Goal: Task Accomplishment & Management: Manage account settings

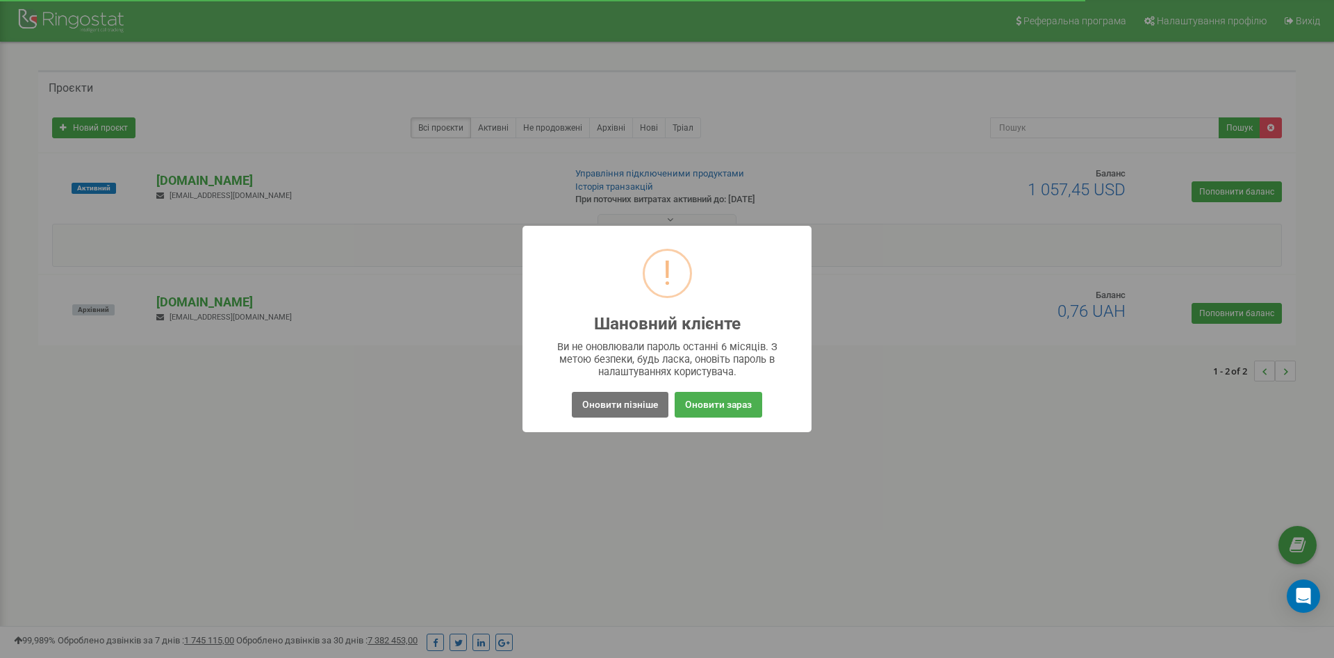
drag, startPoint x: 721, startPoint y: 406, endPoint x: 622, endPoint y: 342, distance: 117.9
click at [622, 343] on div "! Шановний клієнте × Ви не оновлювали пароль останні 6 місяців. З метою безпеки…" at bounding box center [666, 329] width 289 height 206
click at [593, 405] on button "Оновити пізніше" at bounding box center [620, 405] width 97 height 26
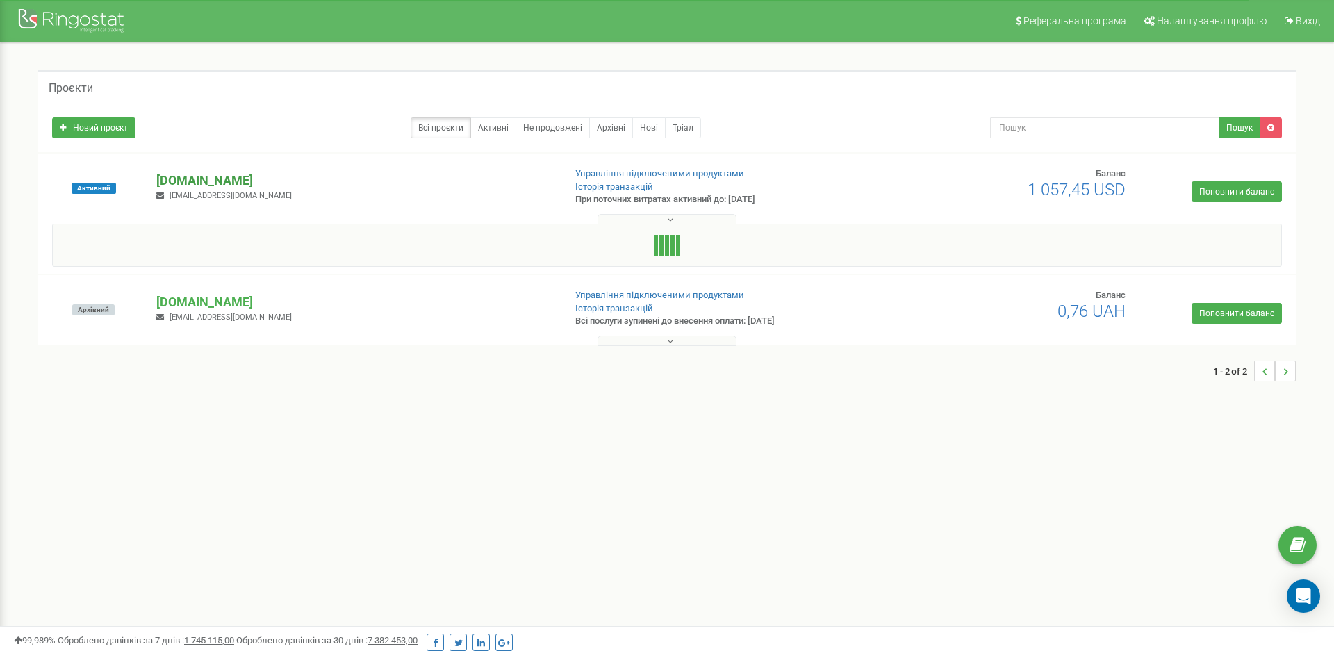
click at [183, 176] on p "[DOMAIN_NAME]" at bounding box center [354, 181] width 396 height 18
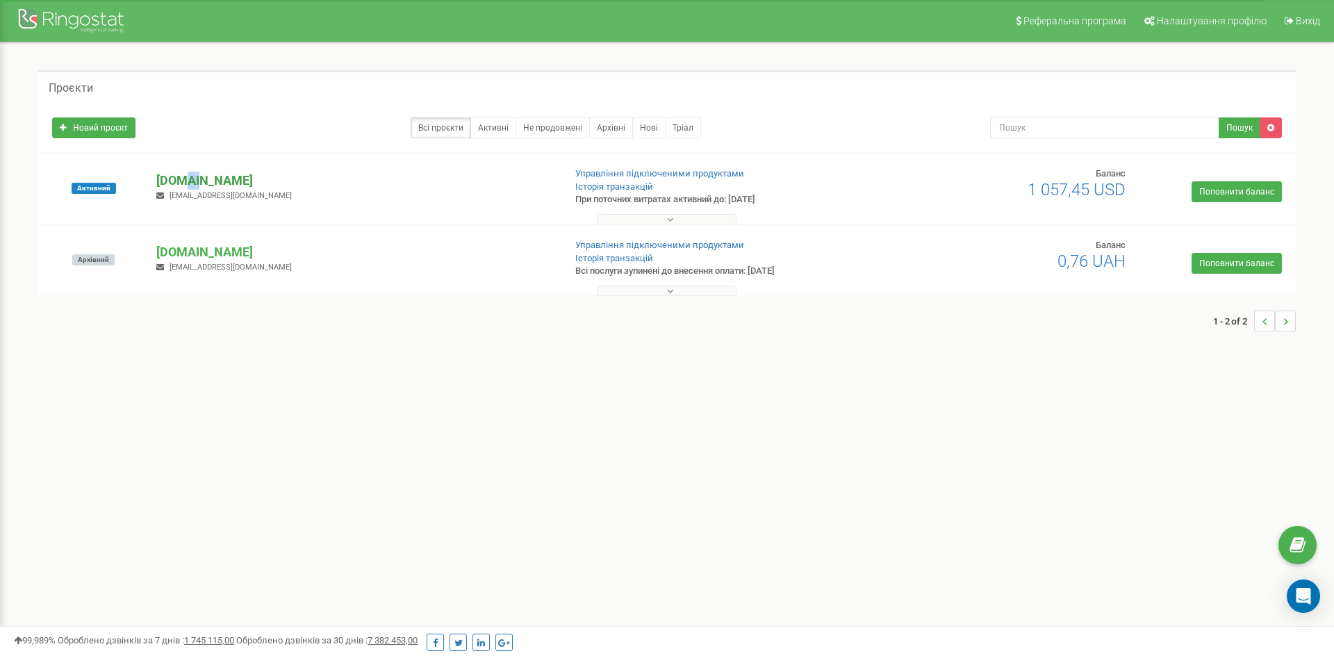
click at [183, 176] on p "[DOMAIN_NAME]" at bounding box center [354, 181] width 396 height 18
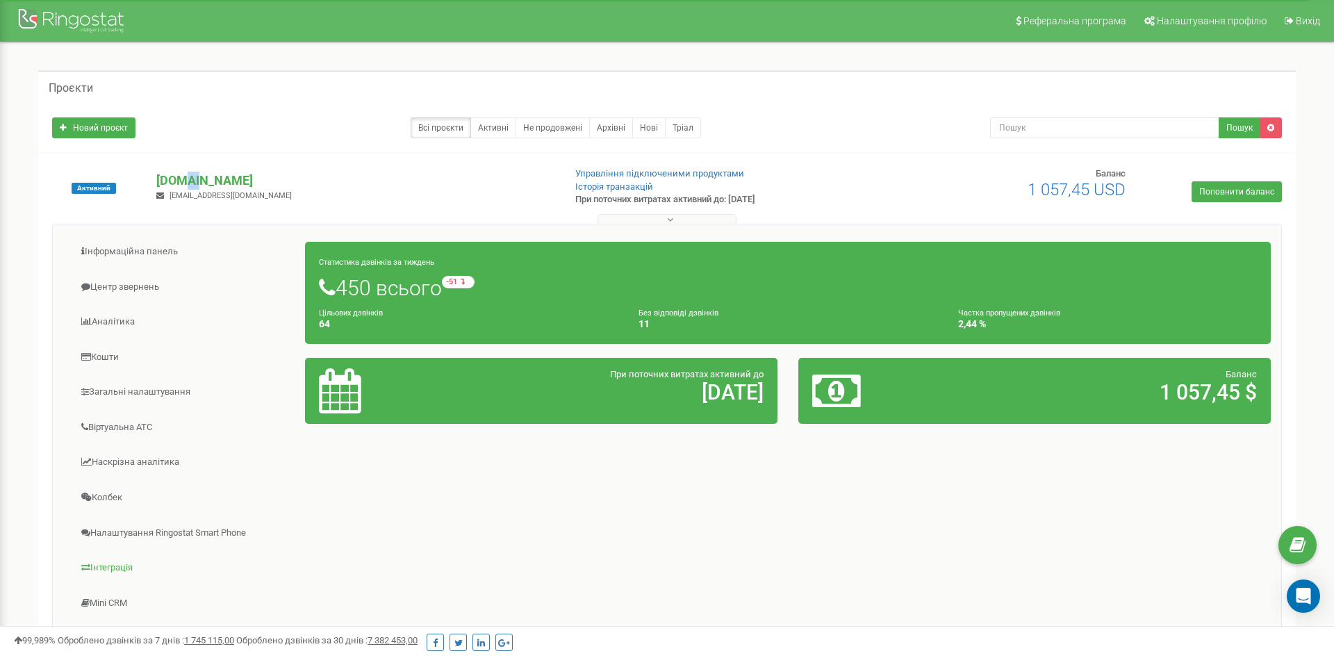
scroll to position [176, 0]
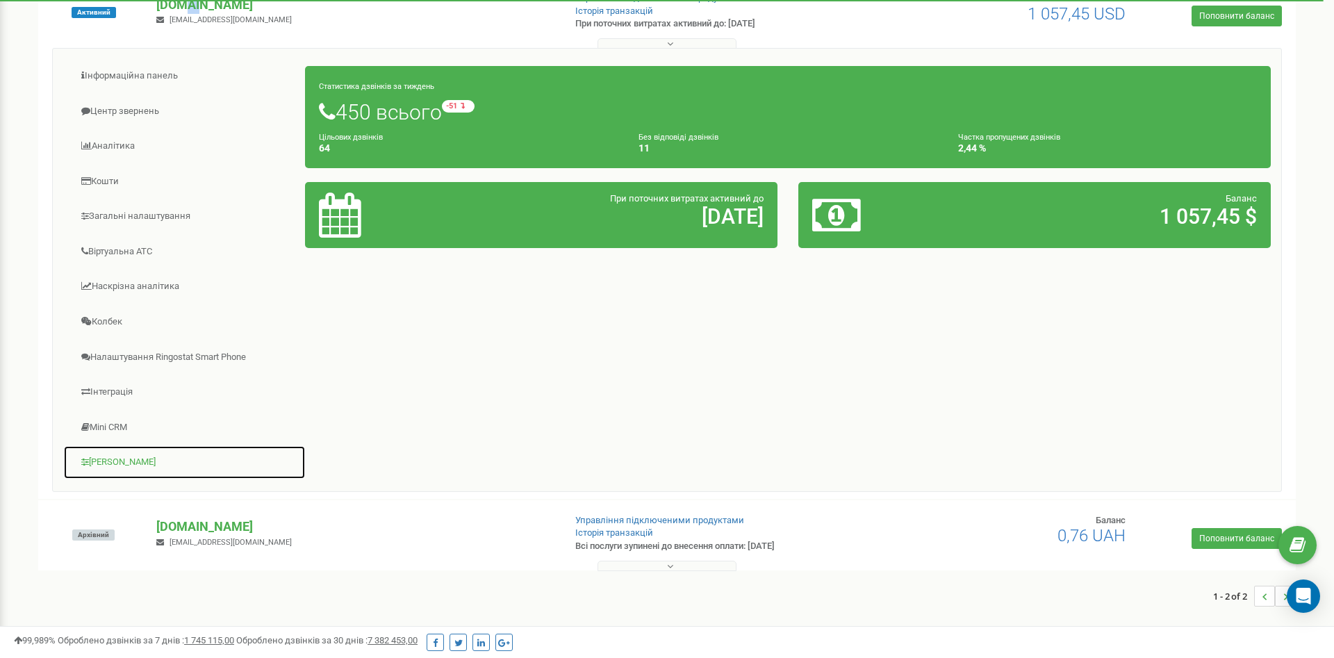
click at [162, 463] on link "[PERSON_NAME]" at bounding box center [184, 462] width 242 height 34
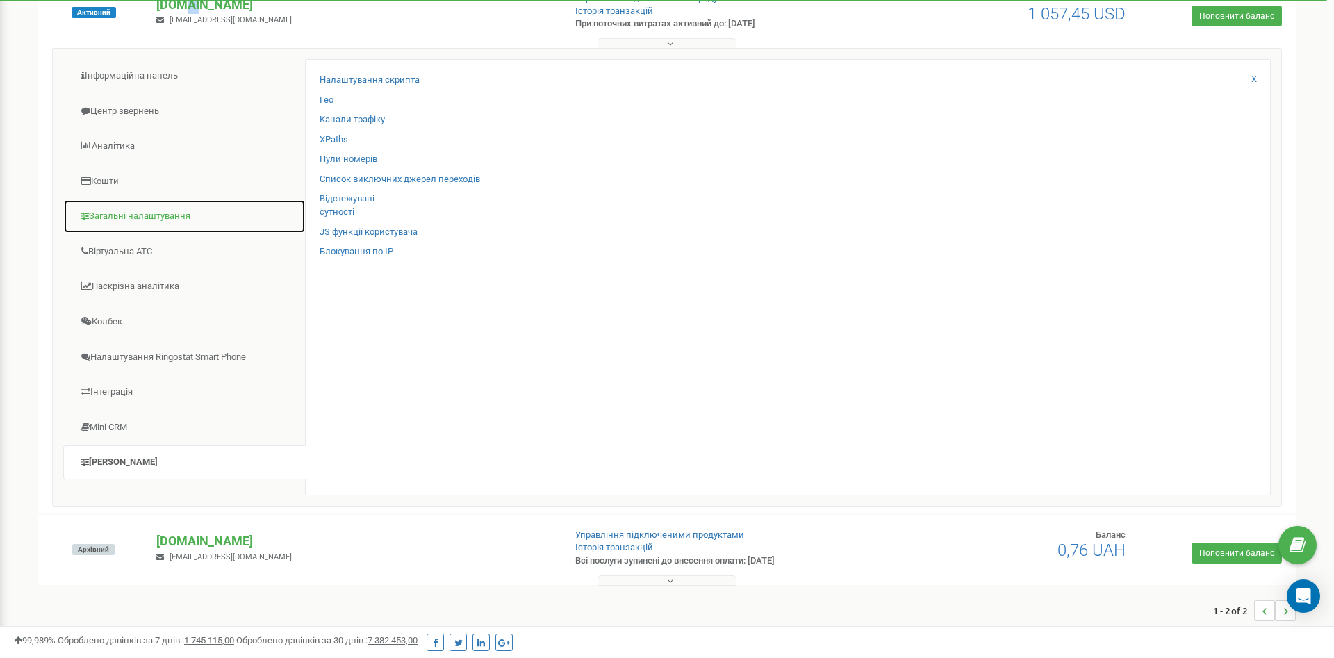
click at [165, 223] on link "Загальні налаштування" at bounding box center [184, 216] width 242 height 34
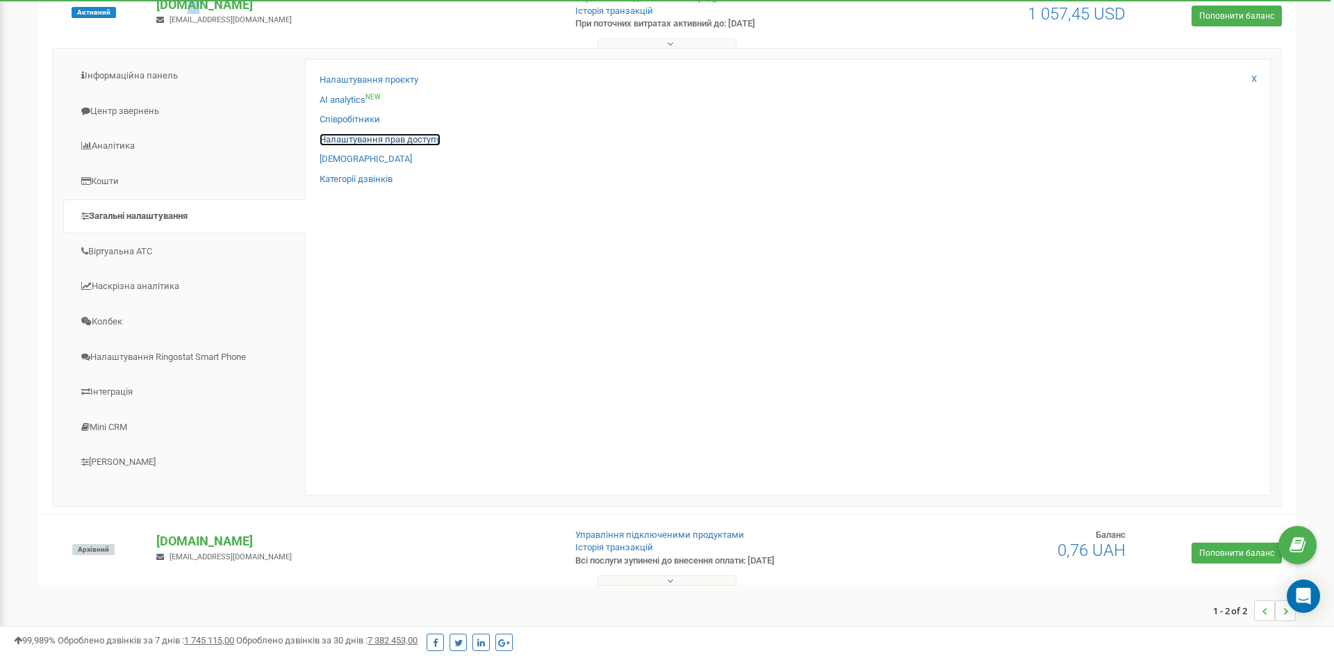
click at [381, 135] on link "Налаштування прав доступу" at bounding box center [380, 139] width 121 height 13
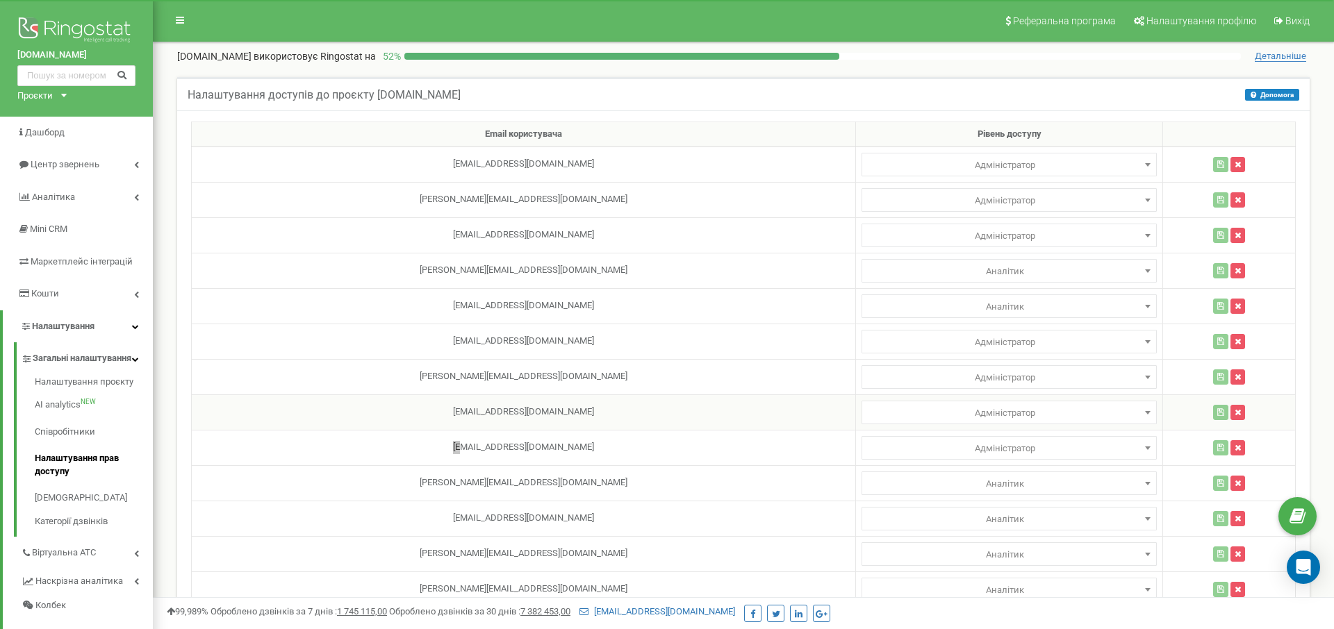
scroll to position [417, 0]
